Goal: Task Accomplishment & Management: Use online tool/utility

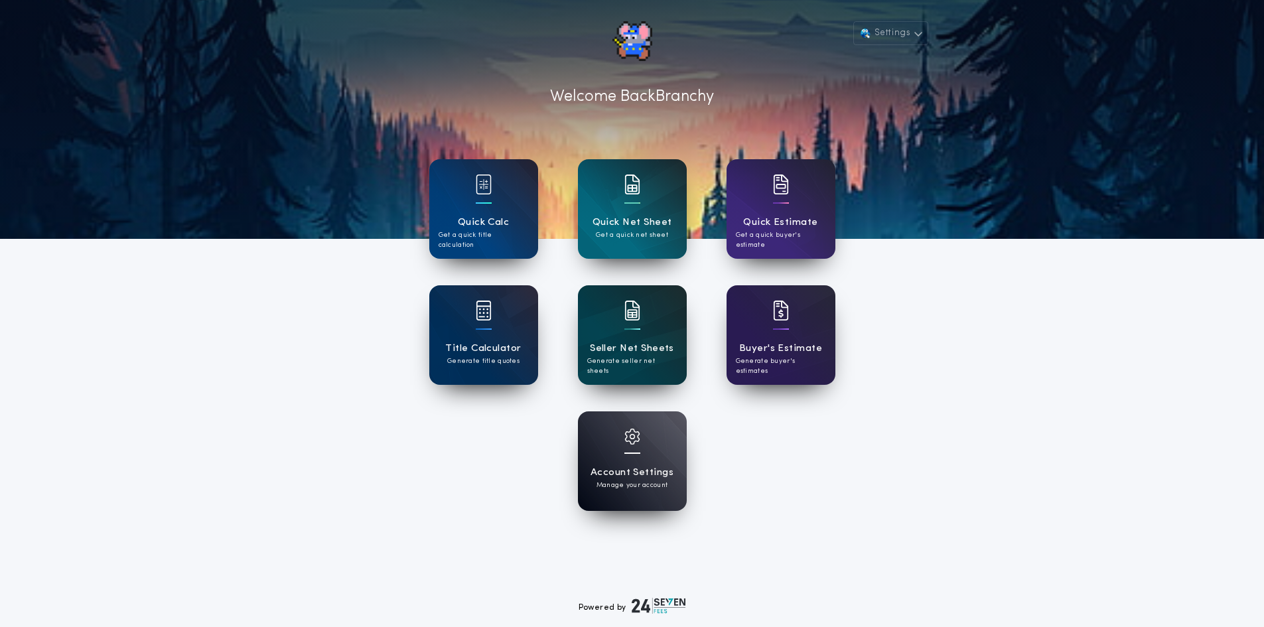
click at [649, 330] on div "Seller Net Sheets Generate seller net sheets" at bounding box center [632, 335] width 109 height 100
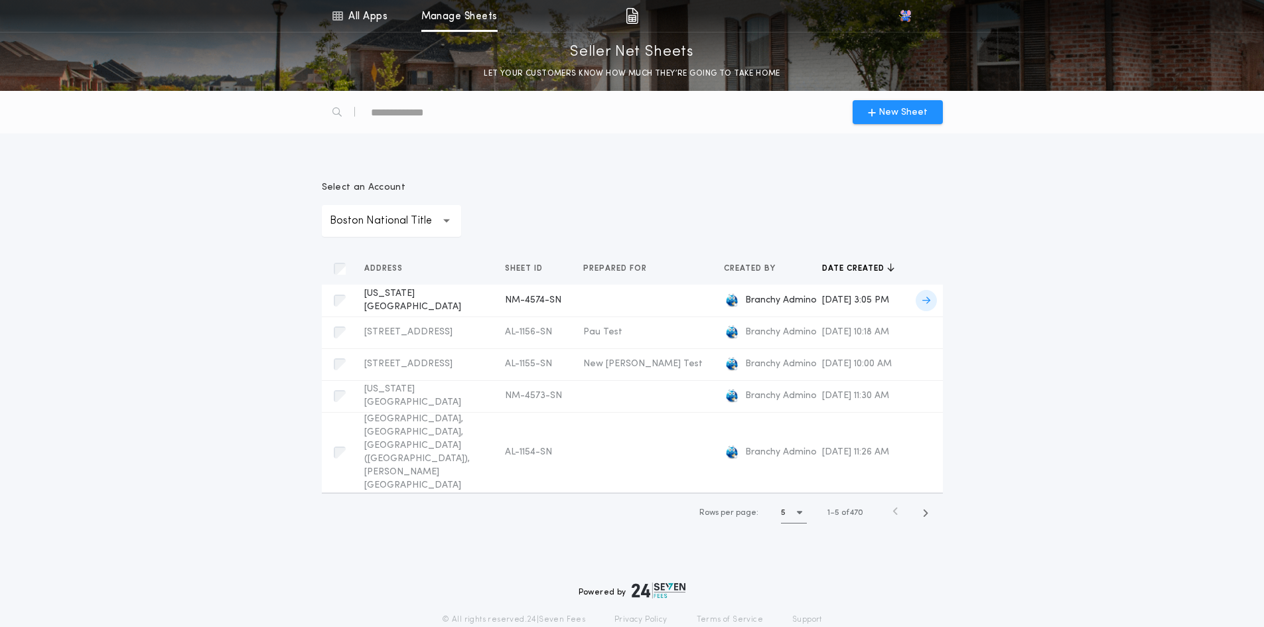
click at [431, 308] on span "[US_STATE][GEOGRAPHIC_DATA]" at bounding box center [412, 300] width 97 height 23
click at [420, 368] on span "[STREET_ADDRESS]" at bounding box center [408, 364] width 88 height 10
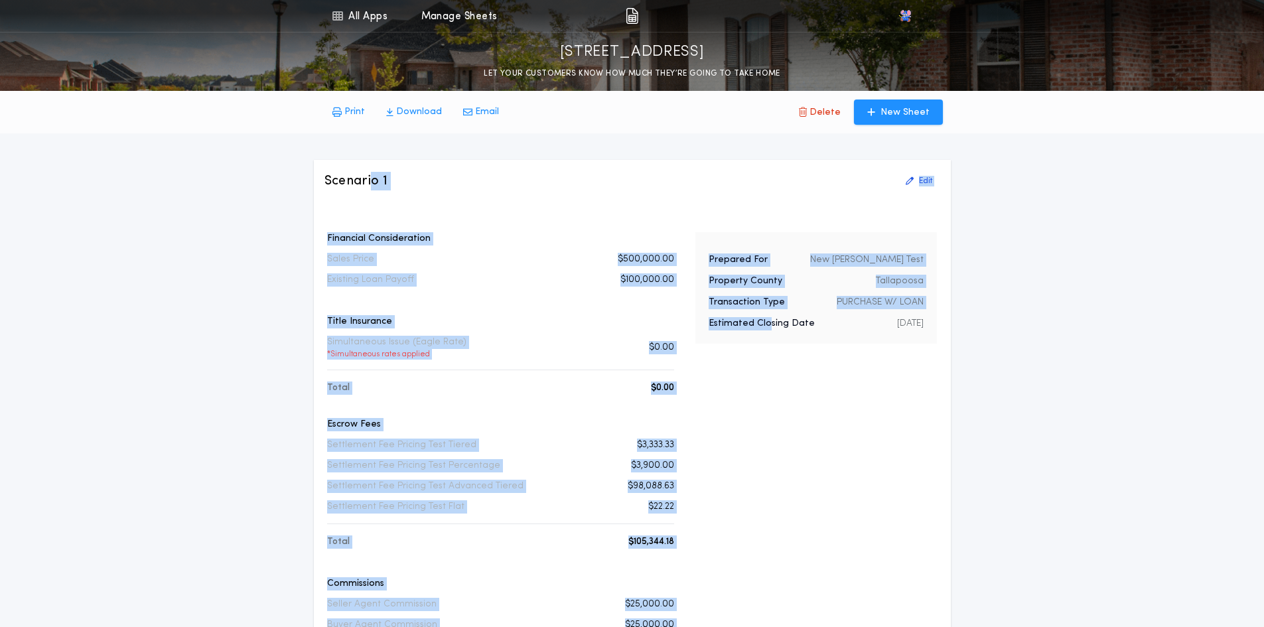
drag, startPoint x: 766, startPoint y: 379, endPoint x: 373, endPoint y: 183, distance: 439.1
click at [373, 183] on div "Scenario 1 Edit Financial Consideration Sales Price $500,000.00 Existing Loan P…" at bounding box center [632, 526] width 637 height 732
click at [373, 184] on h3 "Scenario 1" at bounding box center [356, 181] width 64 height 19
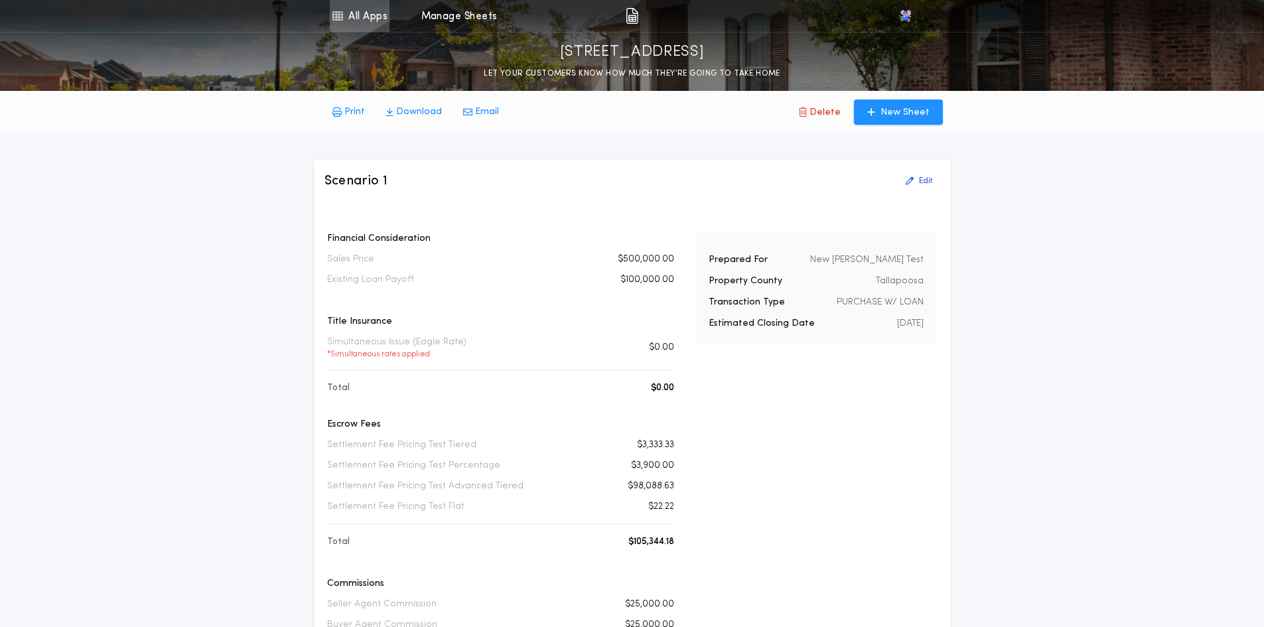
click at [347, 23] on link "All Apps" at bounding box center [360, 16] width 60 height 32
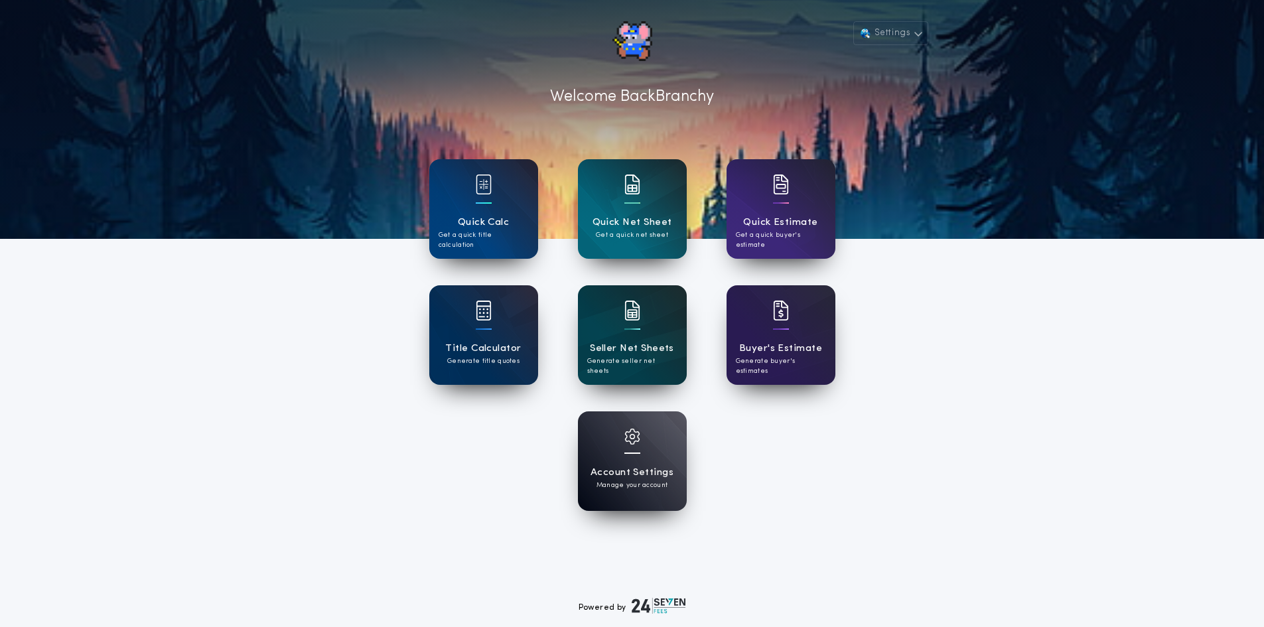
click at [626, 334] on div at bounding box center [632, 319] width 16 height 37
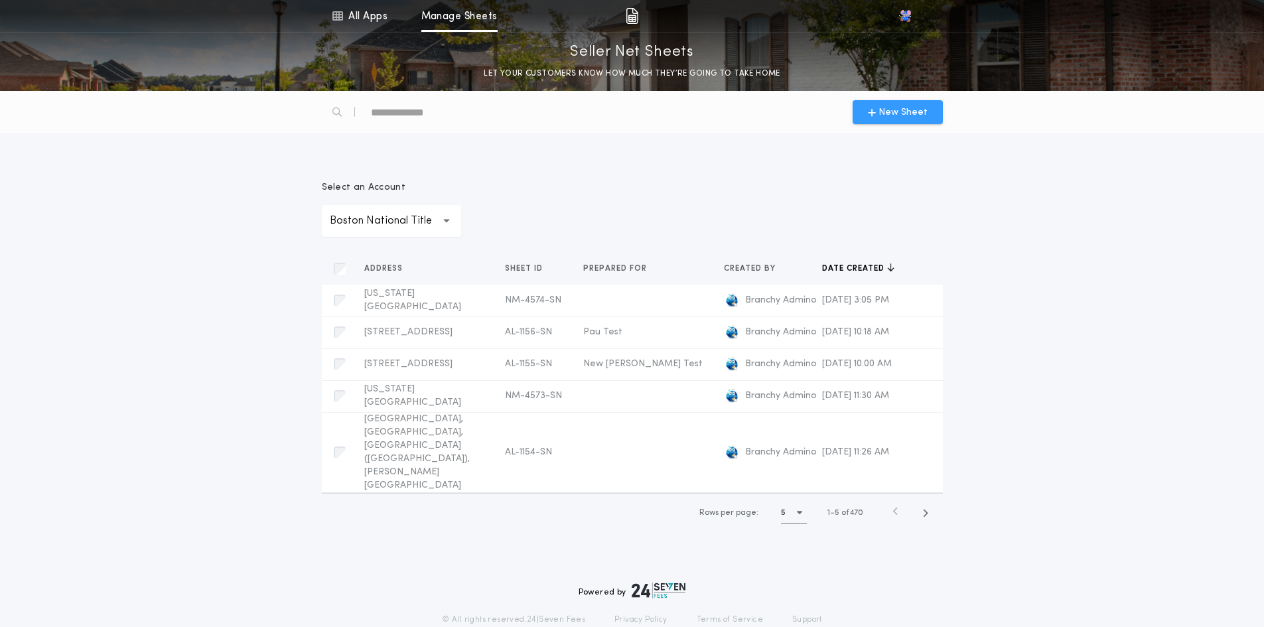
click at [875, 107] on icon "button" at bounding box center [872, 112] width 8 height 11
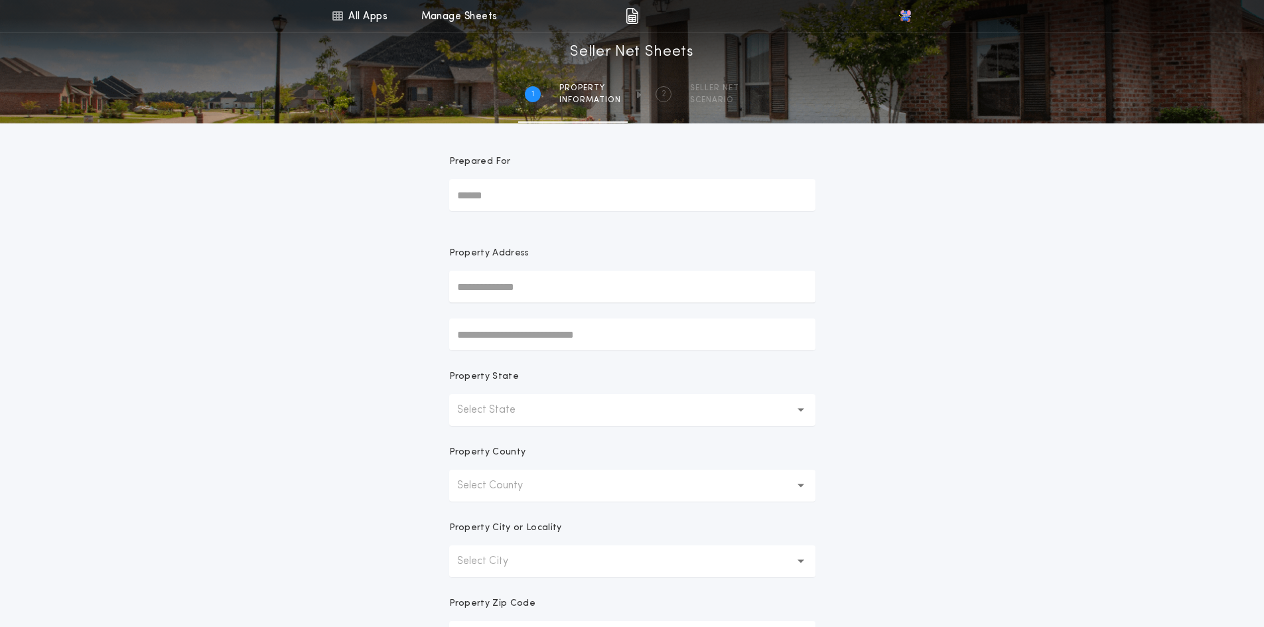
click at [544, 293] on input "text" at bounding box center [632, 287] width 366 height 32
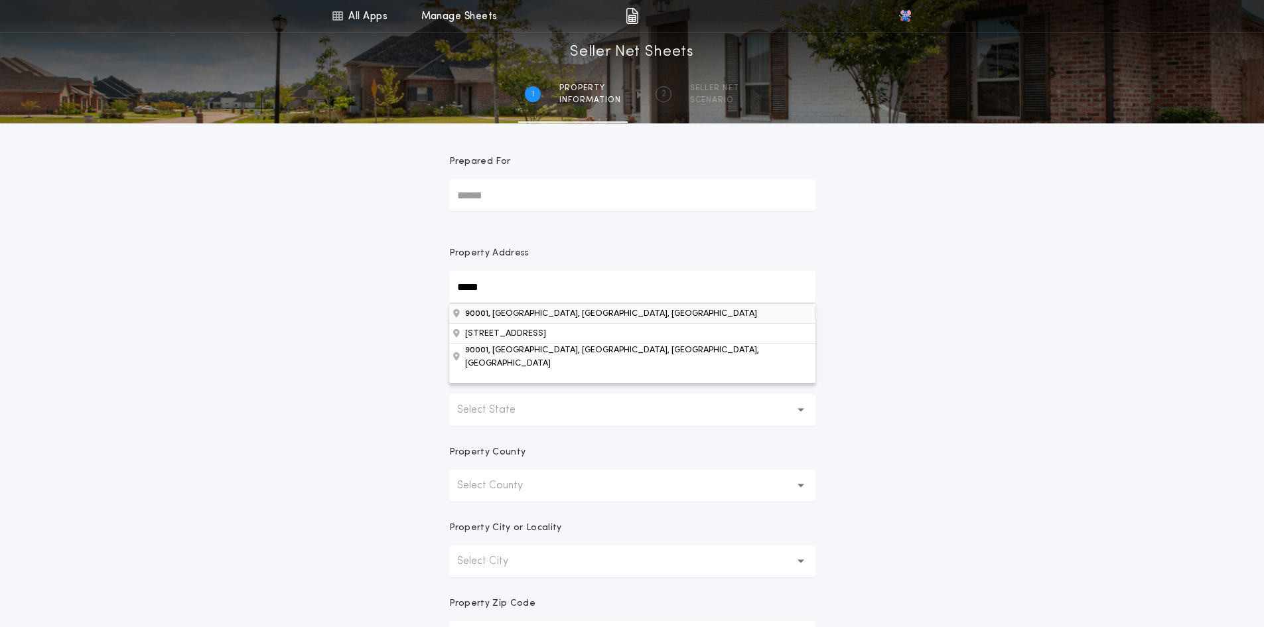
type input "*****"
click at [539, 315] on button "90001, [GEOGRAPHIC_DATA], [GEOGRAPHIC_DATA], [GEOGRAPHIC_DATA]" at bounding box center [632, 313] width 366 height 20
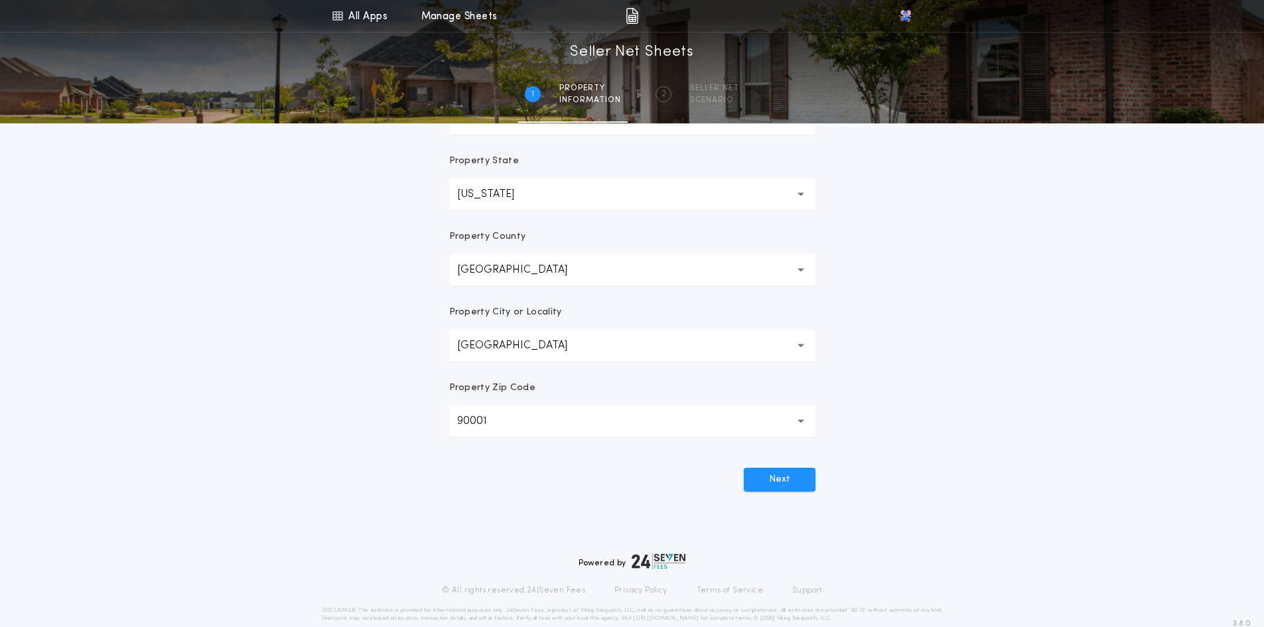
scroll to position [237, 0]
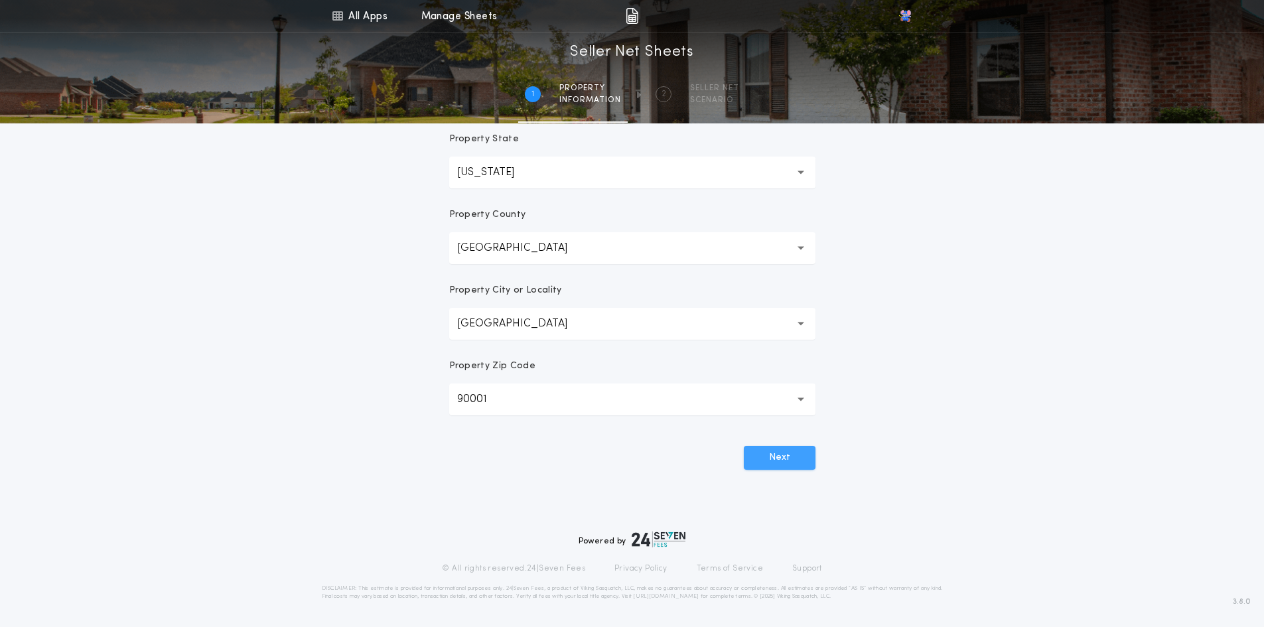
click at [779, 452] on button "Next" at bounding box center [780, 458] width 72 height 24
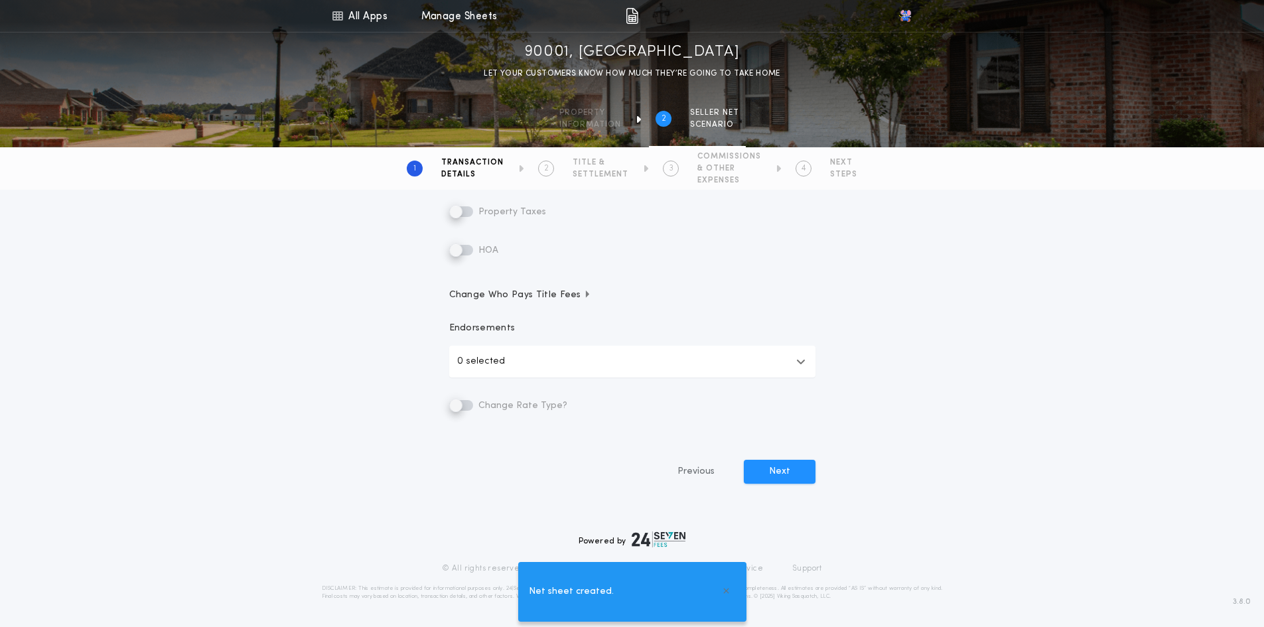
scroll to position [0, 0]
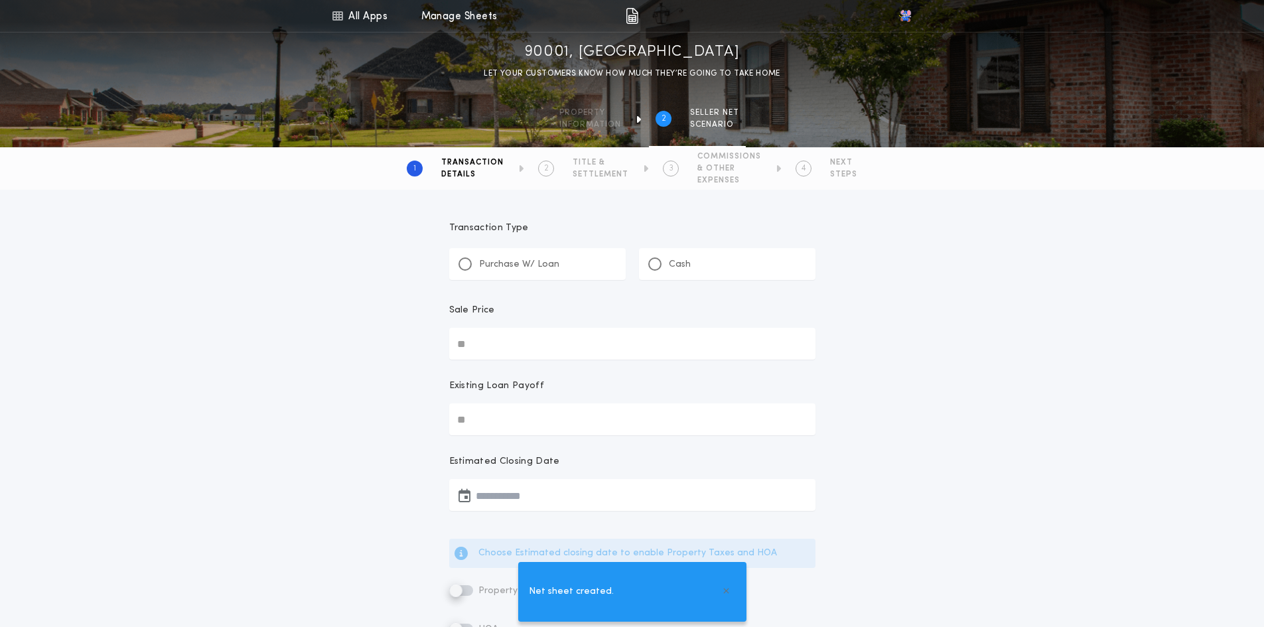
click at [499, 255] on div "Purchase W/ Loan" at bounding box center [537, 264] width 176 height 32
click at [671, 260] on p "Cash" at bounding box center [680, 264] width 22 height 13
